Goal: Transaction & Acquisition: Purchase product/service

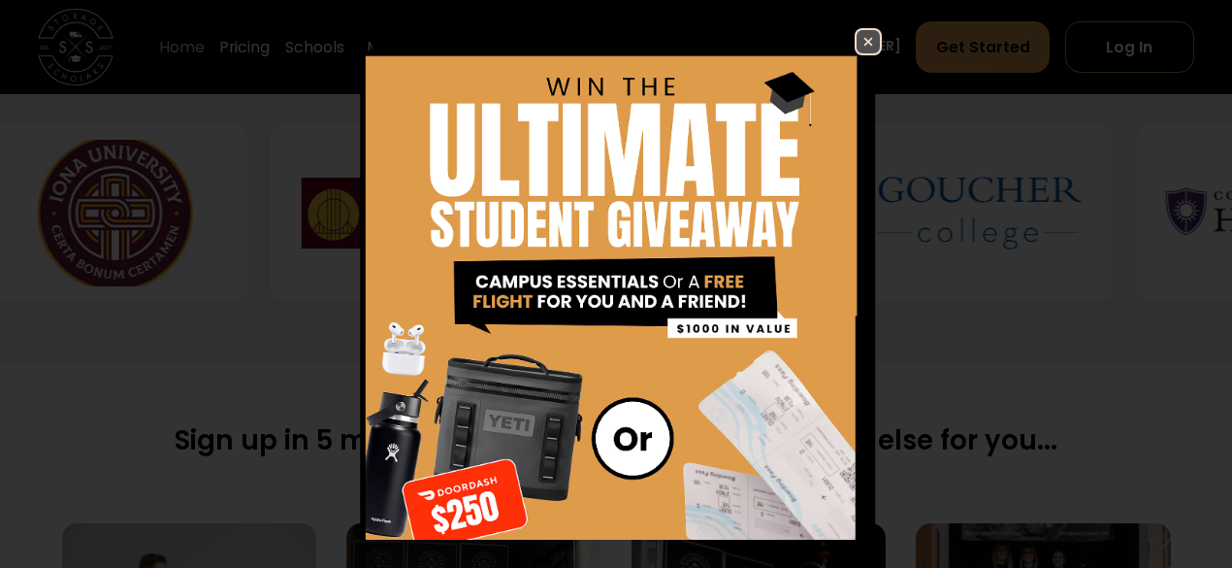
scroll to position [888, 0]
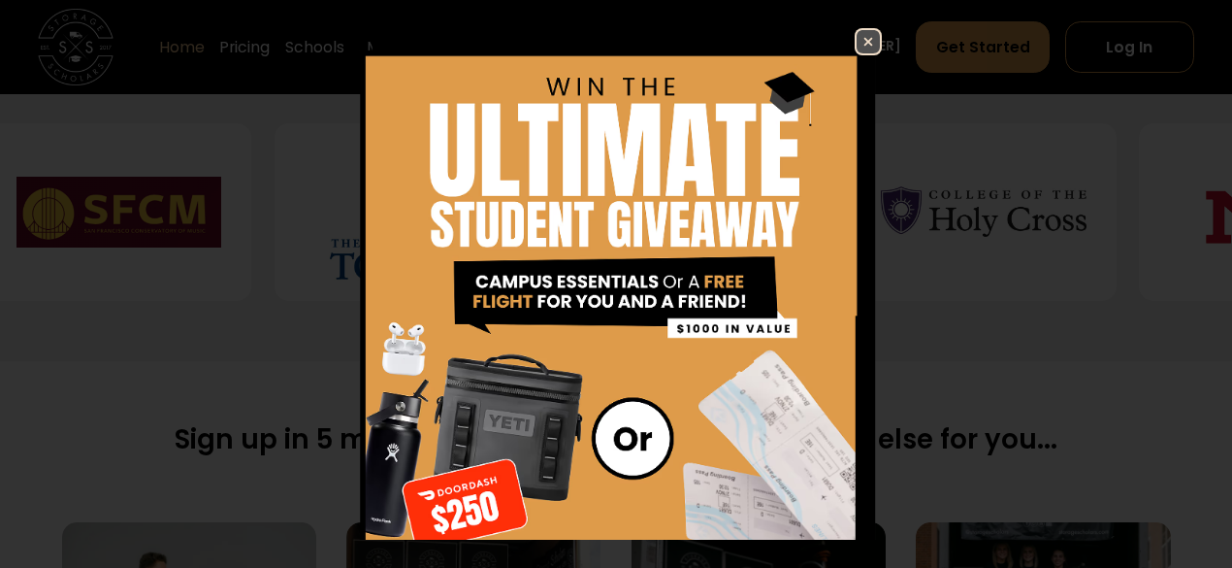
click at [857, 42] on img at bounding box center [868, 41] width 23 height 23
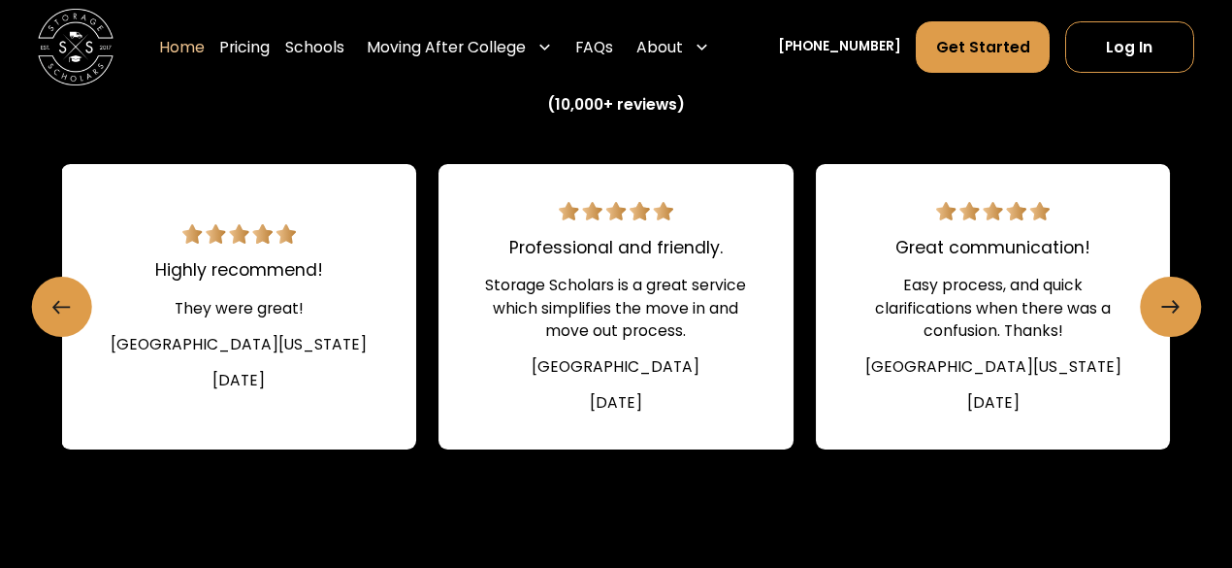
scroll to position [2955, 0]
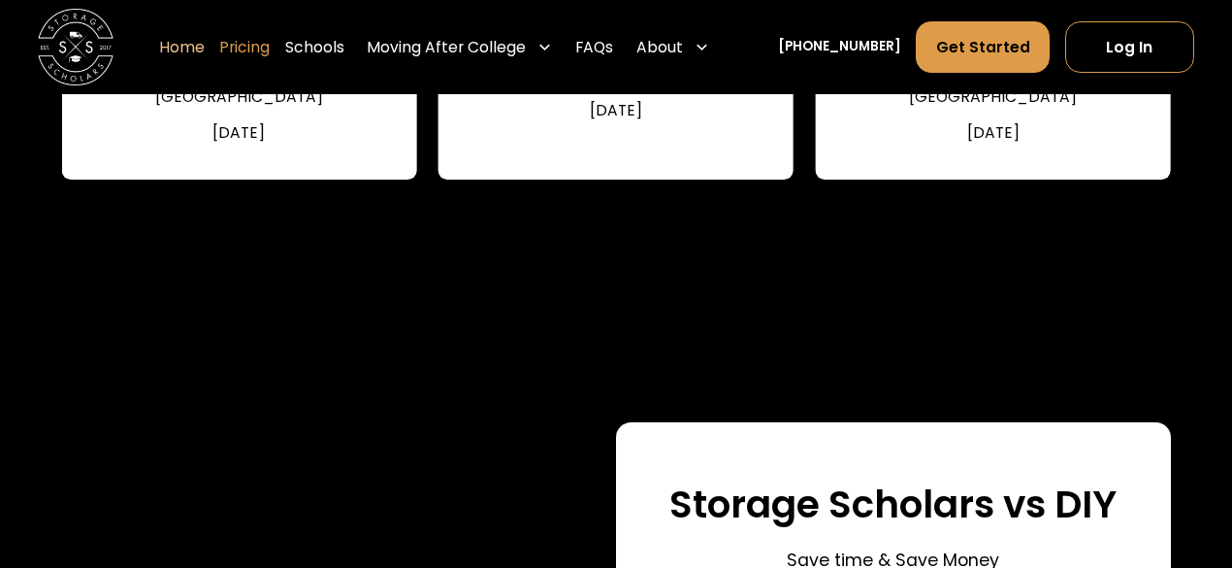
click at [264, 39] on link "Pricing" at bounding box center [244, 47] width 50 height 53
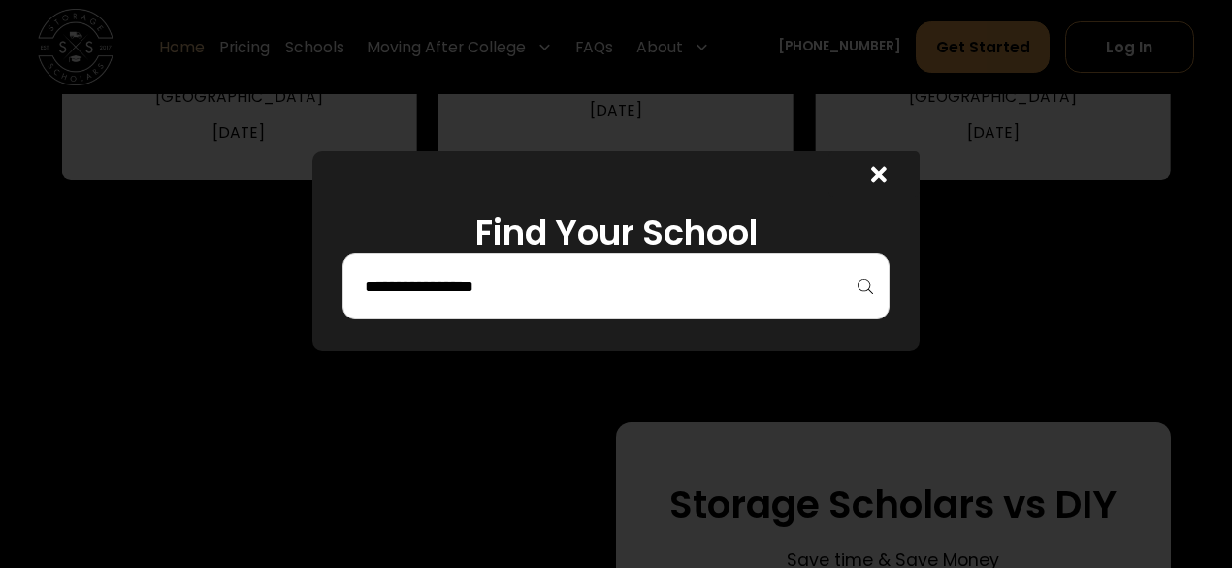
click at [612, 315] on div at bounding box center [616, 286] width 546 height 66
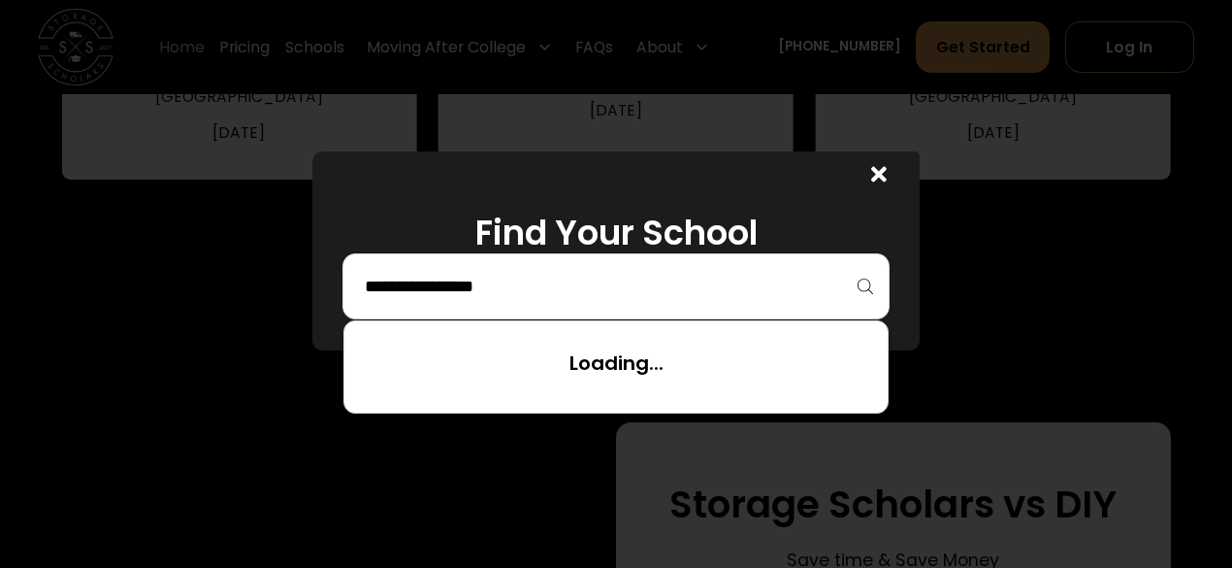
click at [578, 293] on input "search" at bounding box center [616, 286] width 506 height 33
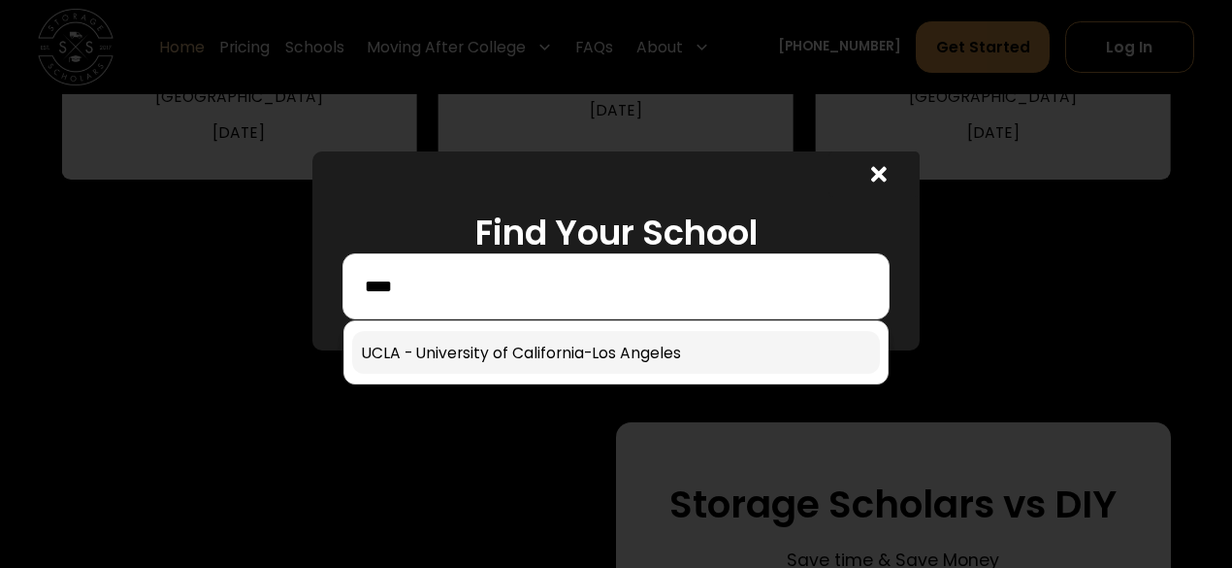
type input "****"
click at [617, 349] on link at bounding box center [615, 352] width 527 height 43
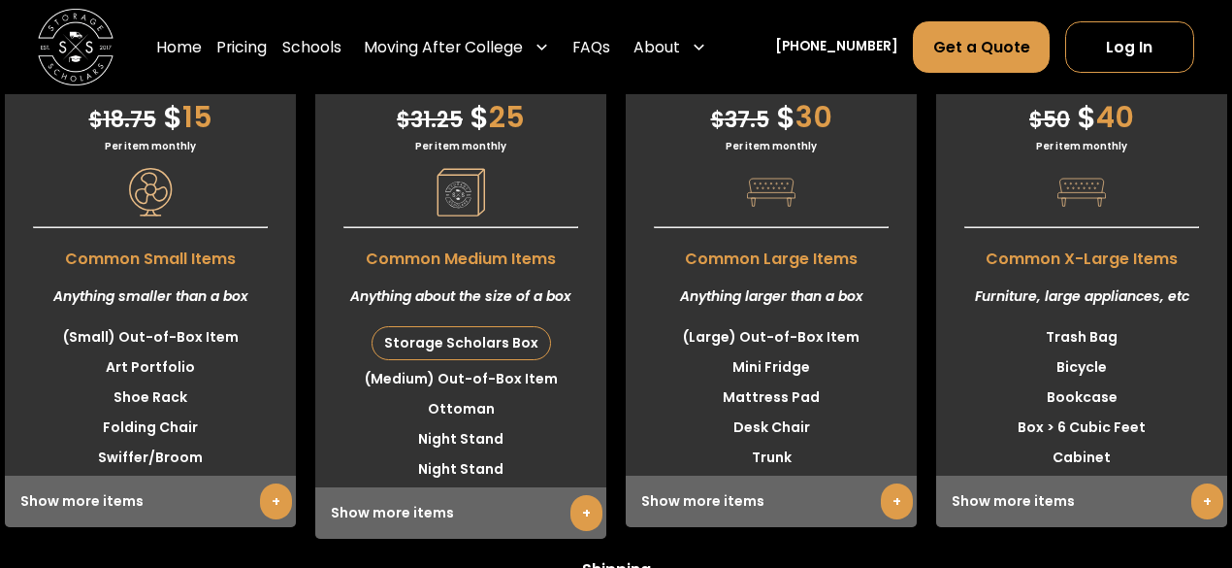
scroll to position [4932, 0]
